Goal: Task Accomplishment & Management: Manage account settings

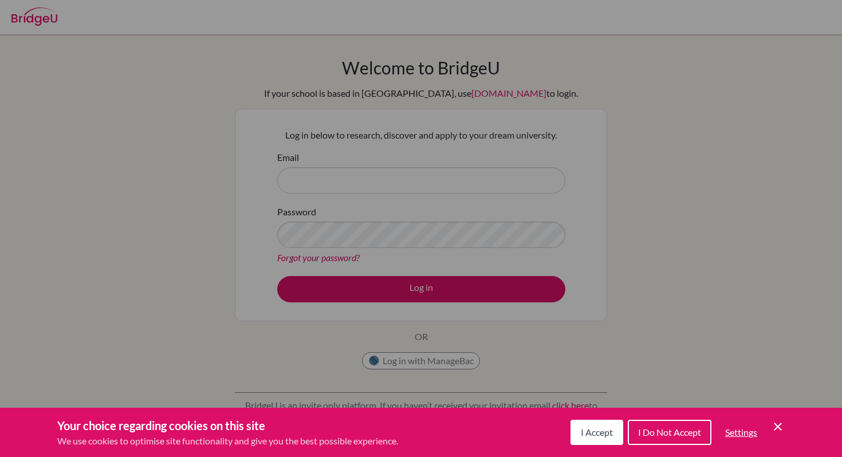
click at [597, 433] on span "I Accept" at bounding box center [597, 432] width 32 height 11
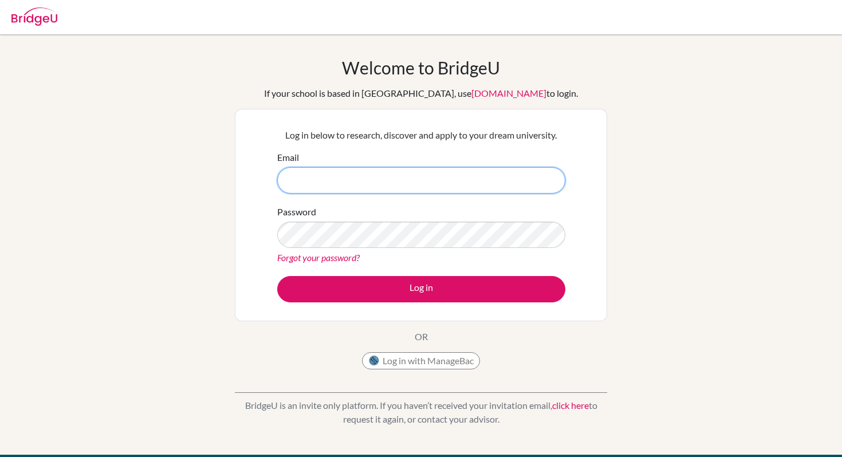
click at [427, 175] on input "Email" at bounding box center [421, 180] width 288 height 26
click at [401, 360] on button "Log in with ManageBac" at bounding box center [421, 360] width 118 height 17
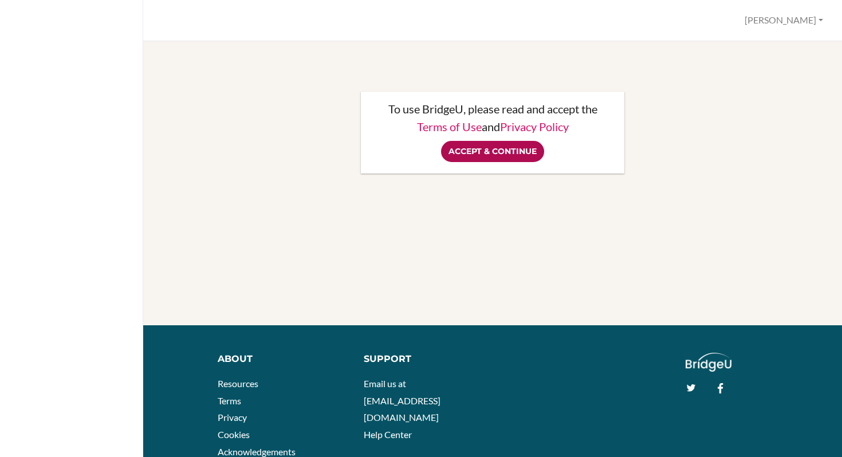
click at [482, 146] on input "Accept & Continue" at bounding box center [492, 151] width 103 height 21
